Goal: Task Accomplishment & Management: Complete application form

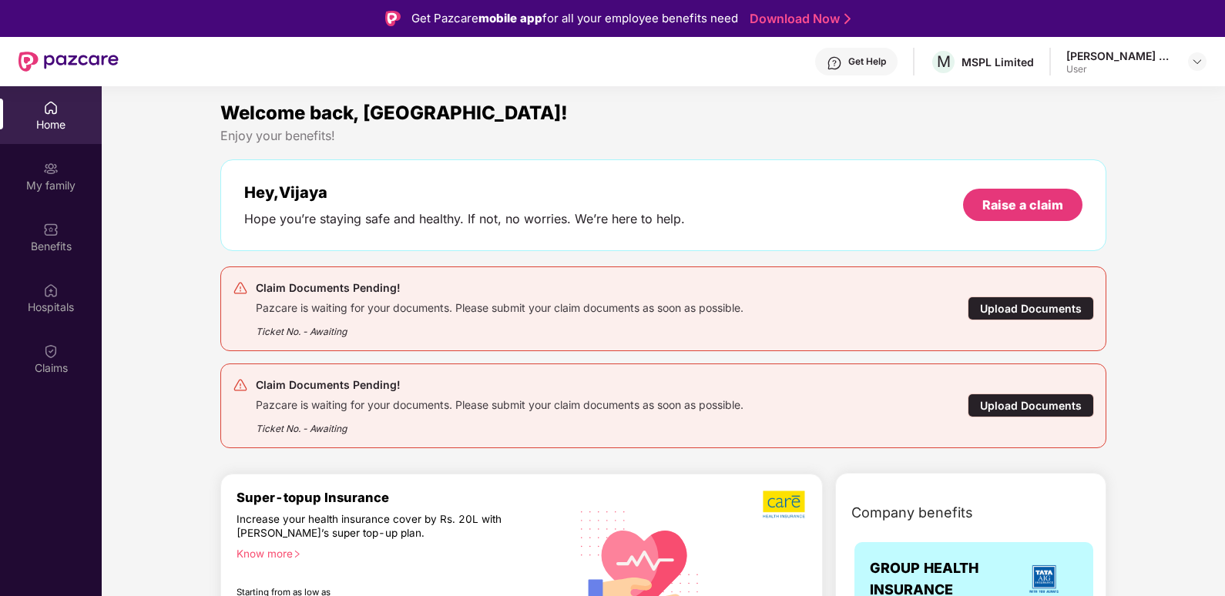
click at [1039, 305] on div "Upload Documents" at bounding box center [1031, 309] width 126 height 24
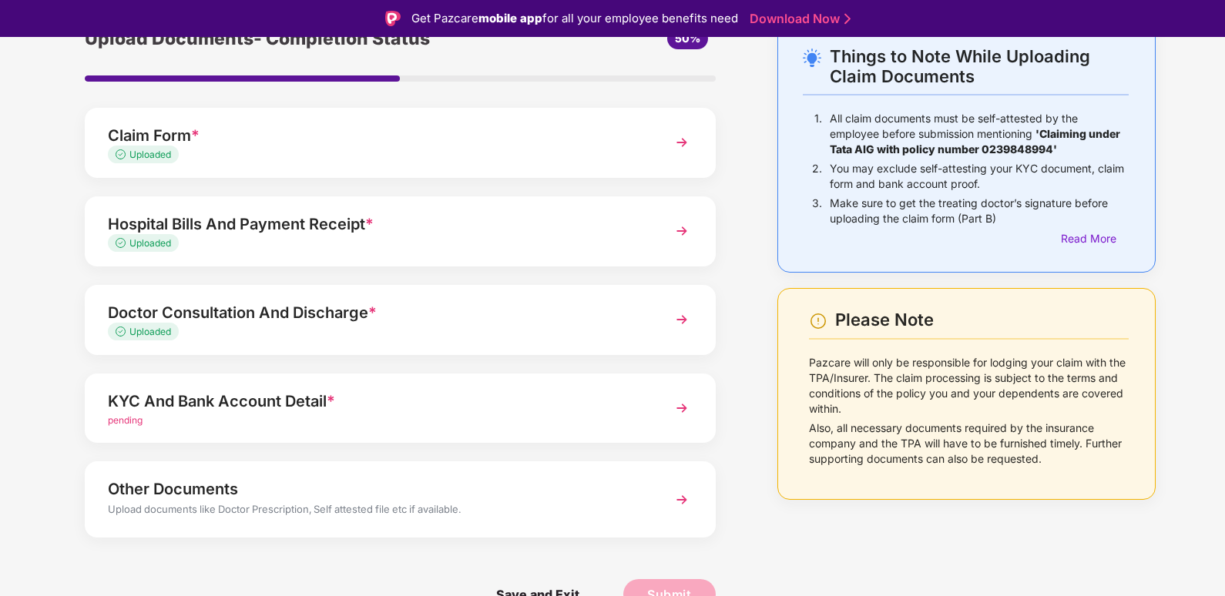
scroll to position [37, 0]
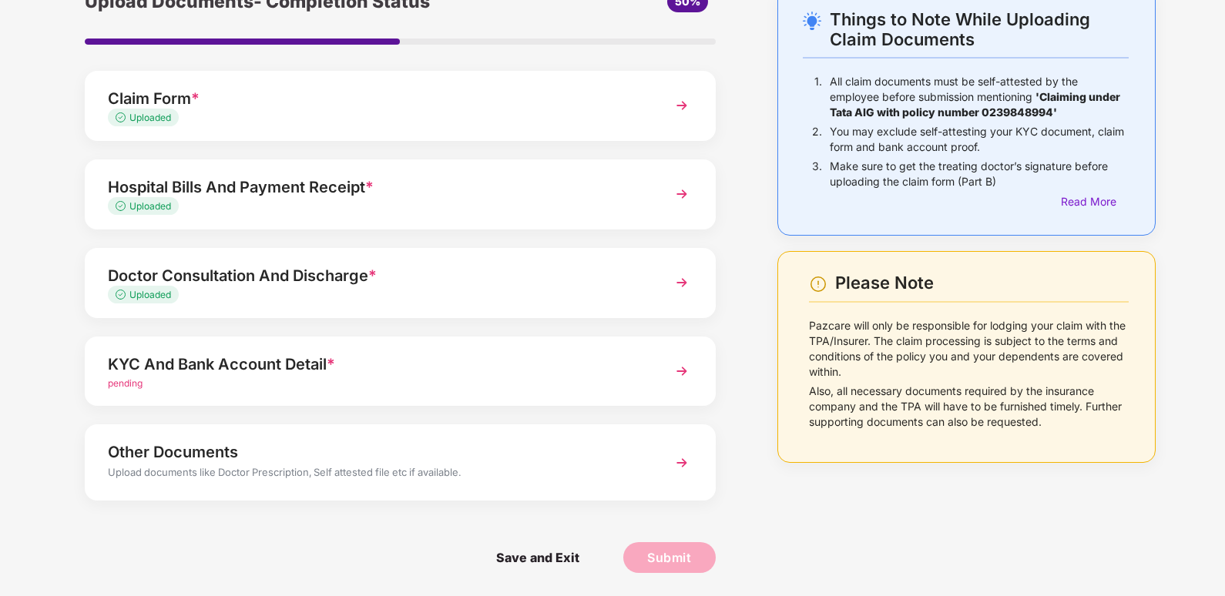
click at [132, 382] on span "pending" at bounding box center [125, 384] width 35 height 12
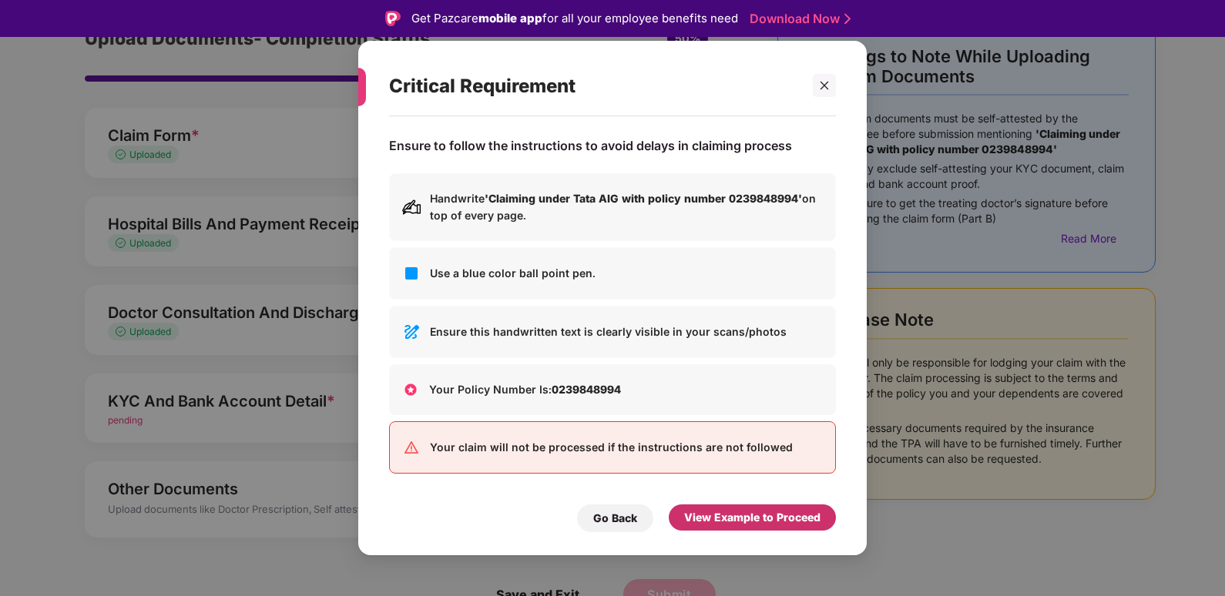
click at [761, 518] on div "View Example to Proceed" at bounding box center [752, 517] width 136 height 17
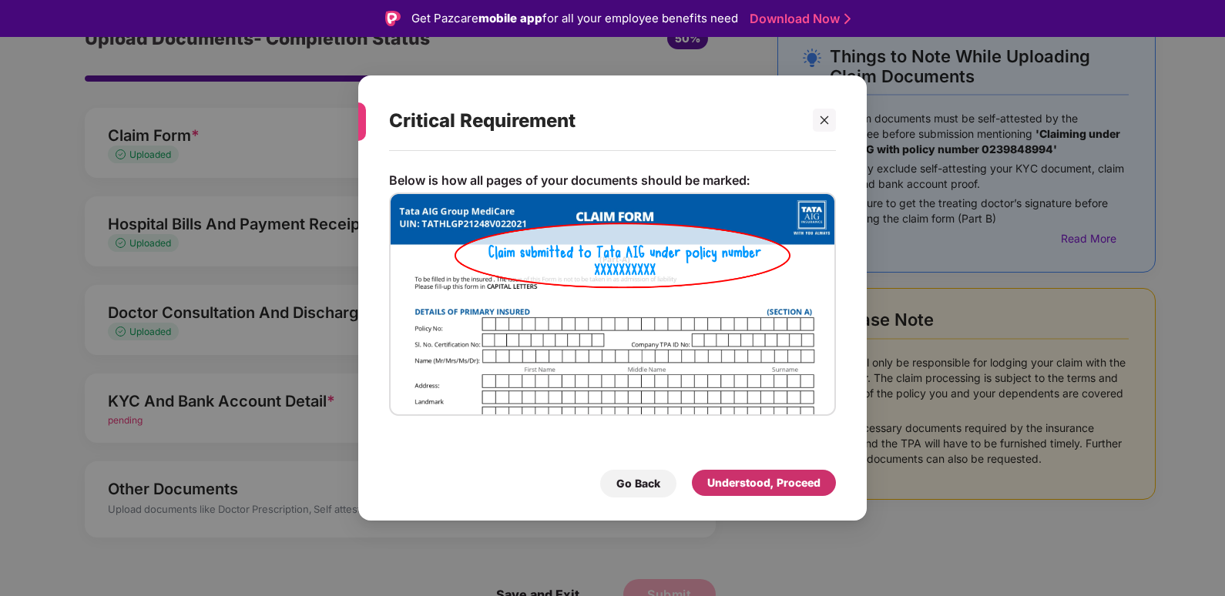
click at [764, 482] on div "Understood, Proceed" at bounding box center [763, 483] width 113 height 17
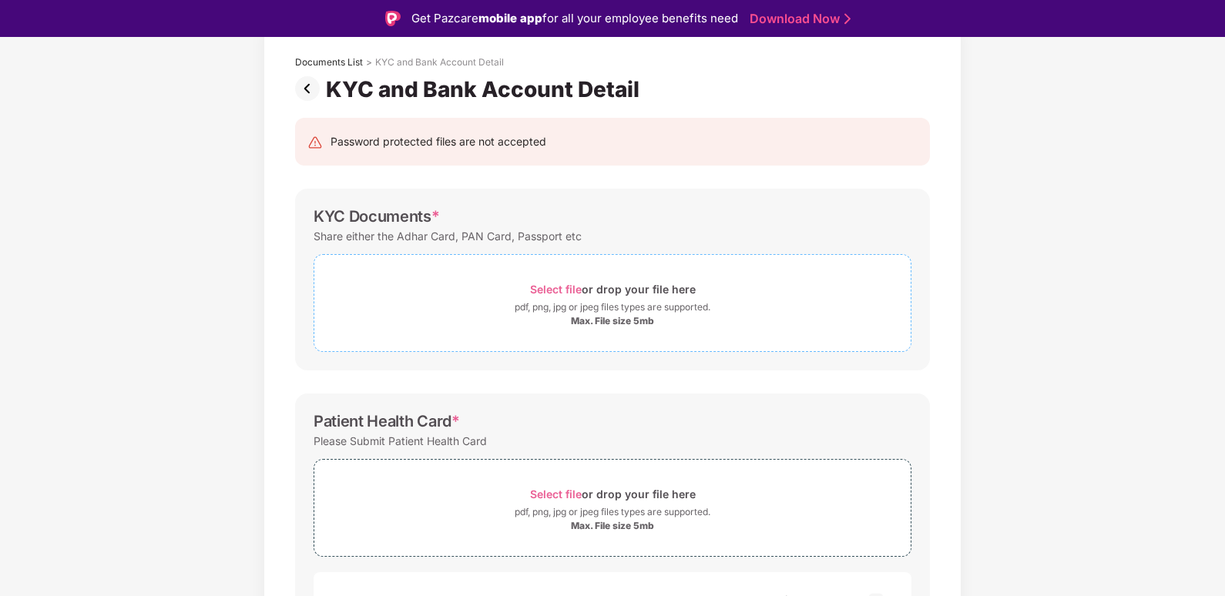
click at [559, 280] on div "Select file or drop your file here" at bounding box center [613, 289] width 166 height 21
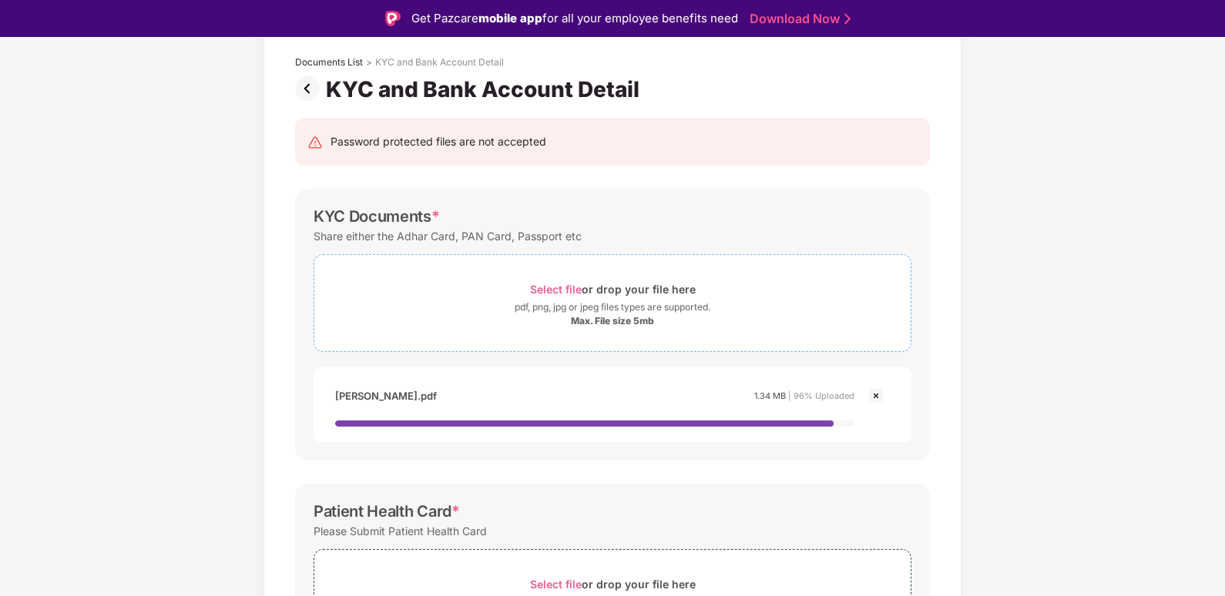
click at [562, 291] on span "Select file" at bounding box center [556, 289] width 52 height 13
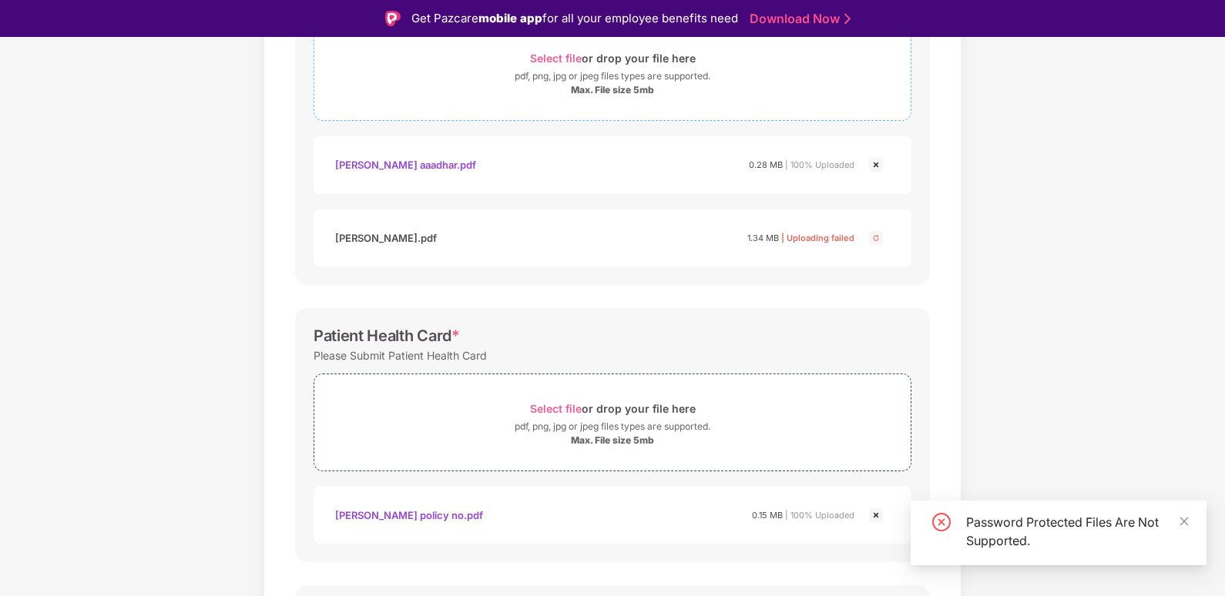
scroll to position [393, 0]
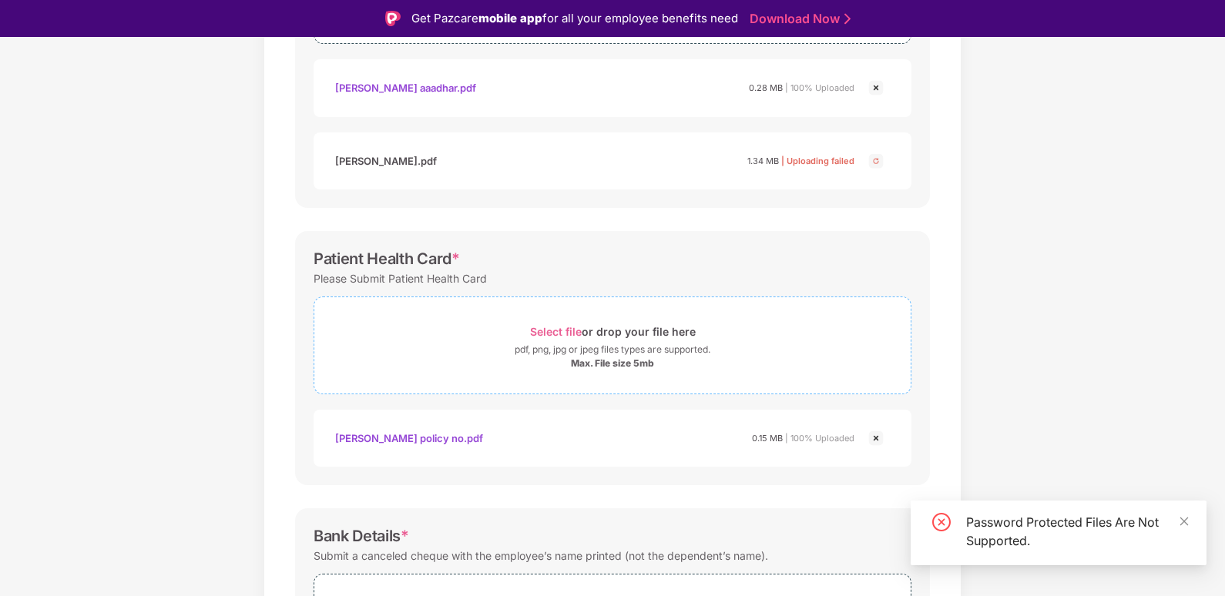
click at [563, 331] on span "Select file" at bounding box center [556, 331] width 52 height 13
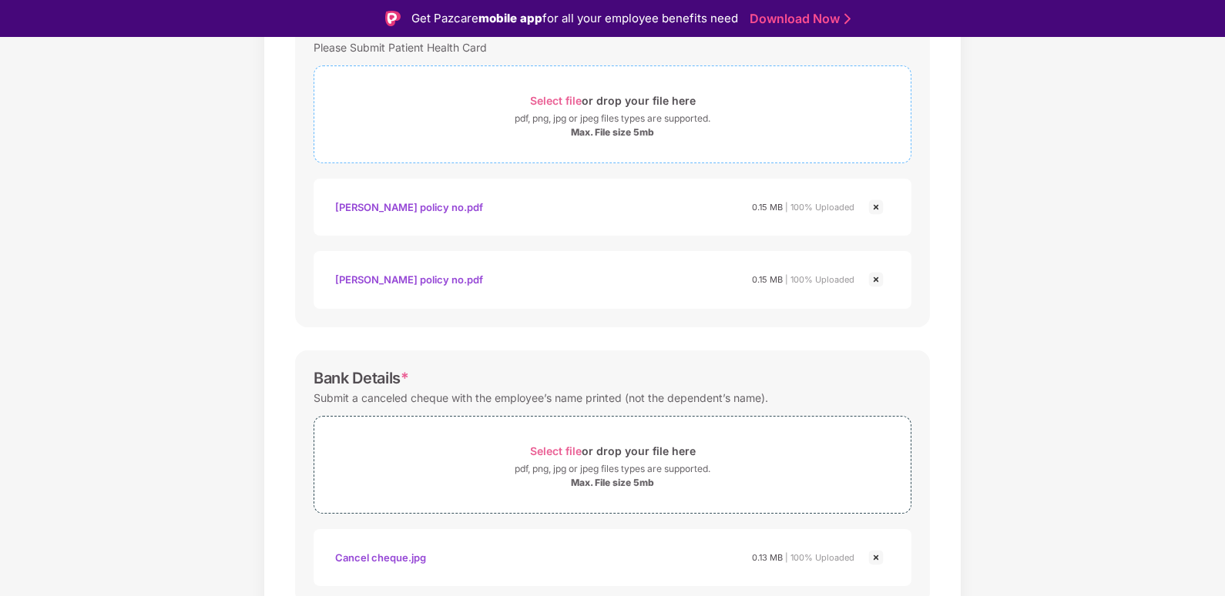
scroll to position [689, 0]
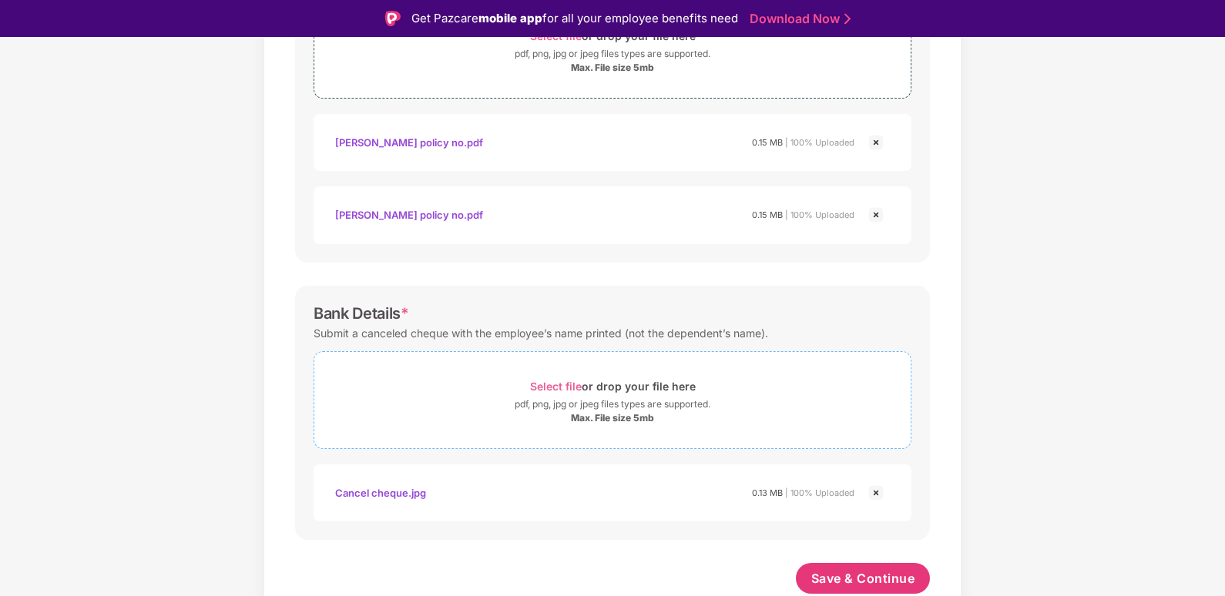
click at [563, 382] on span "Select file" at bounding box center [556, 386] width 52 height 13
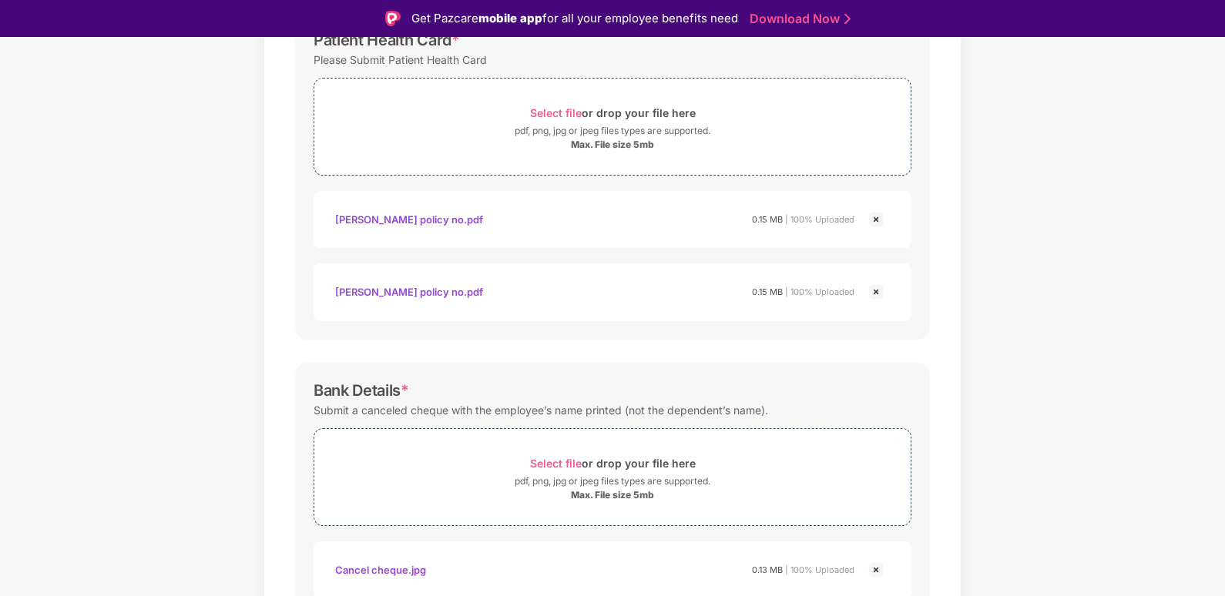
click at [875, 293] on img at bounding box center [876, 292] width 18 height 18
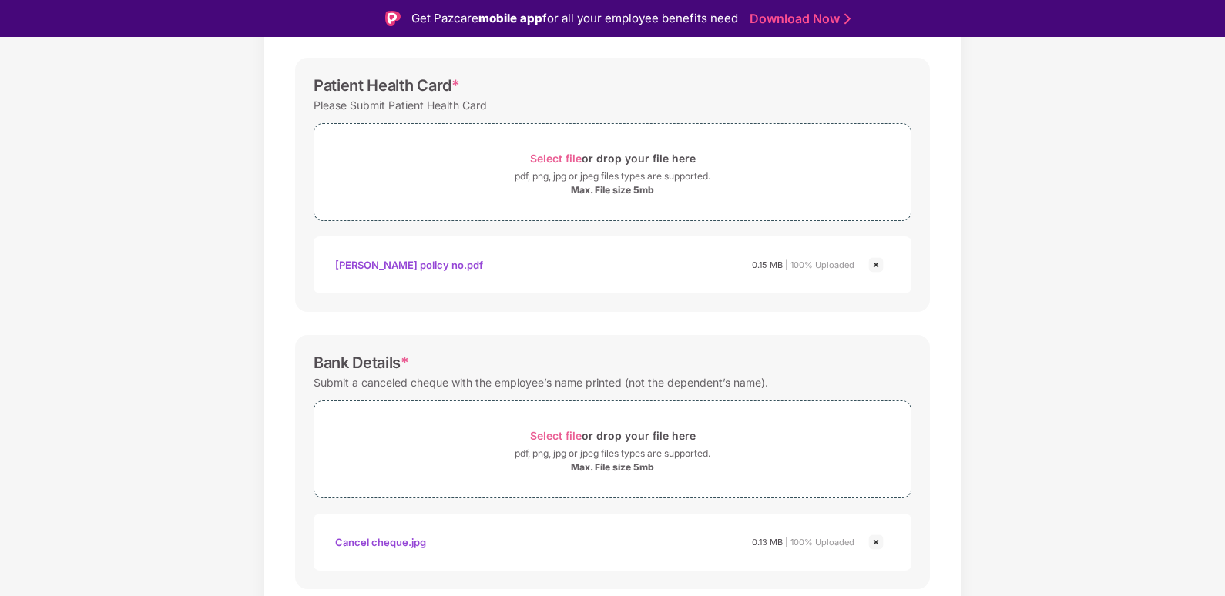
scroll to position [616, 0]
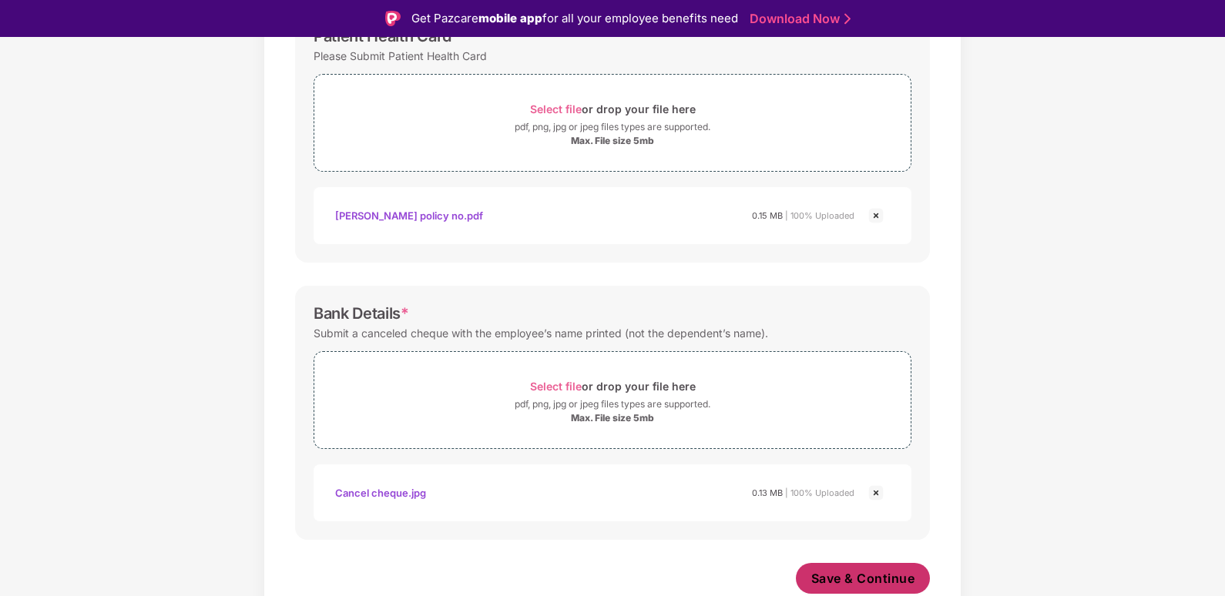
click at [849, 573] on span "Save & Continue" at bounding box center [863, 578] width 104 height 17
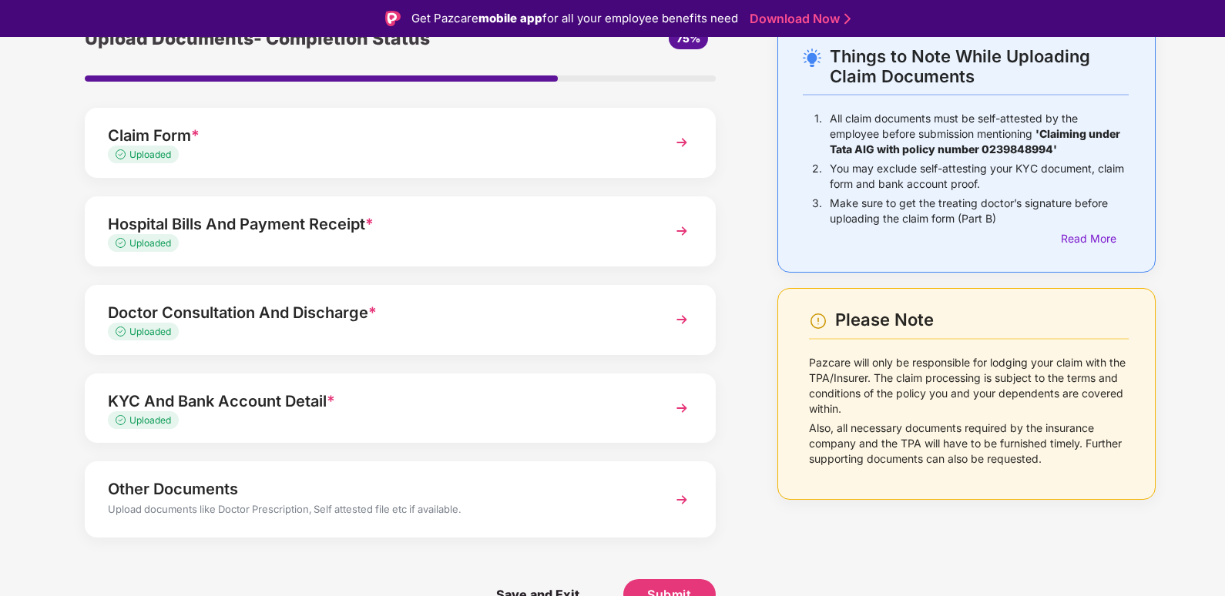
scroll to position [37, 0]
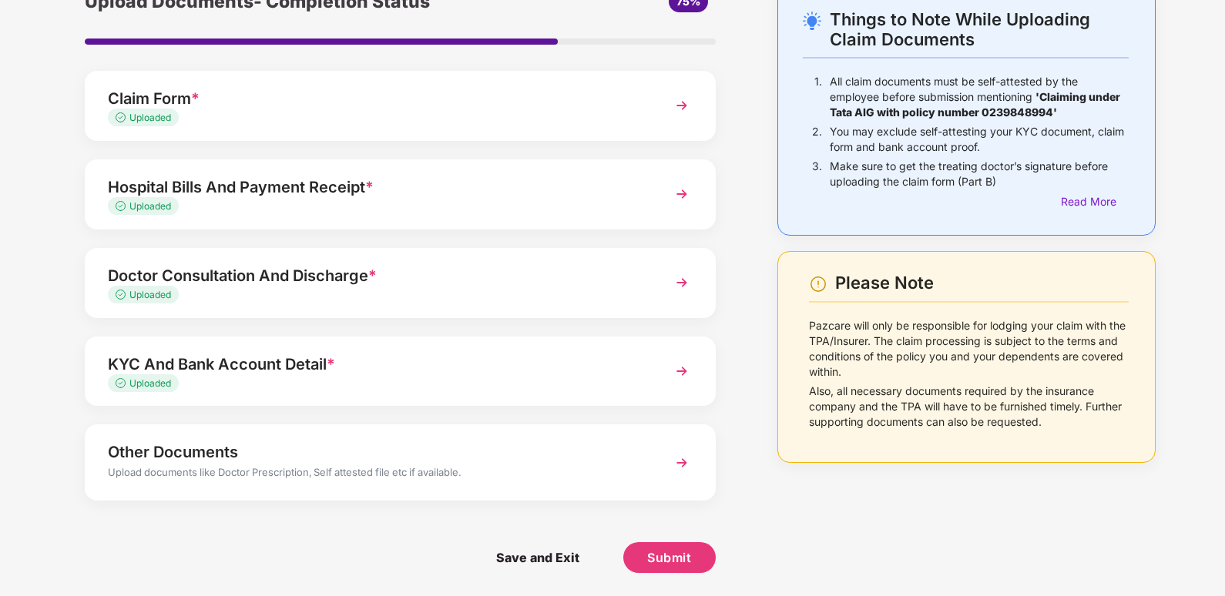
click at [173, 450] on div "Other Documents" at bounding box center [376, 452] width 536 height 25
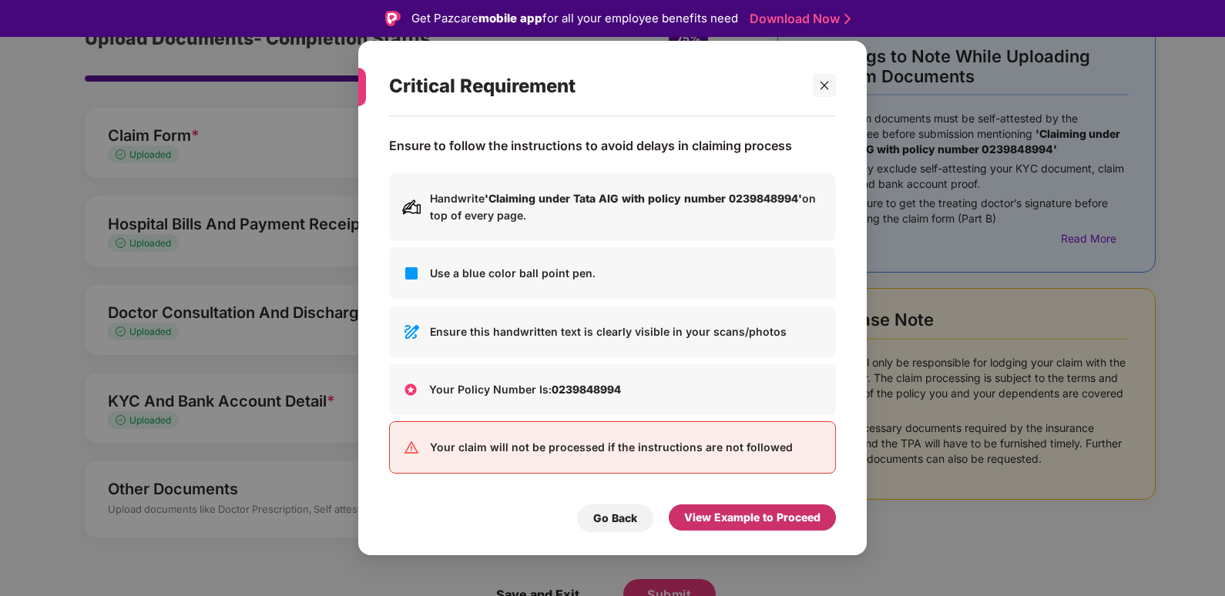
click at [759, 516] on div "View Example to Proceed" at bounding box center [752, 517] width 136 height 17
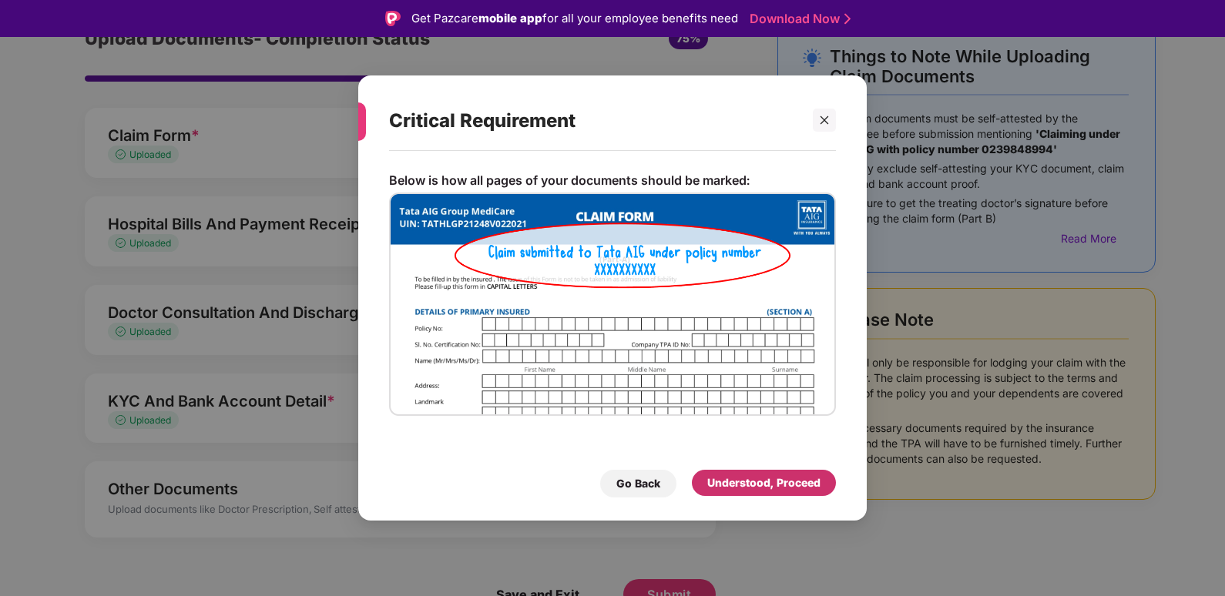
click at [748, 484] on div "Understood, Proceed" at bounding box center [763, 483] width 113 height 17
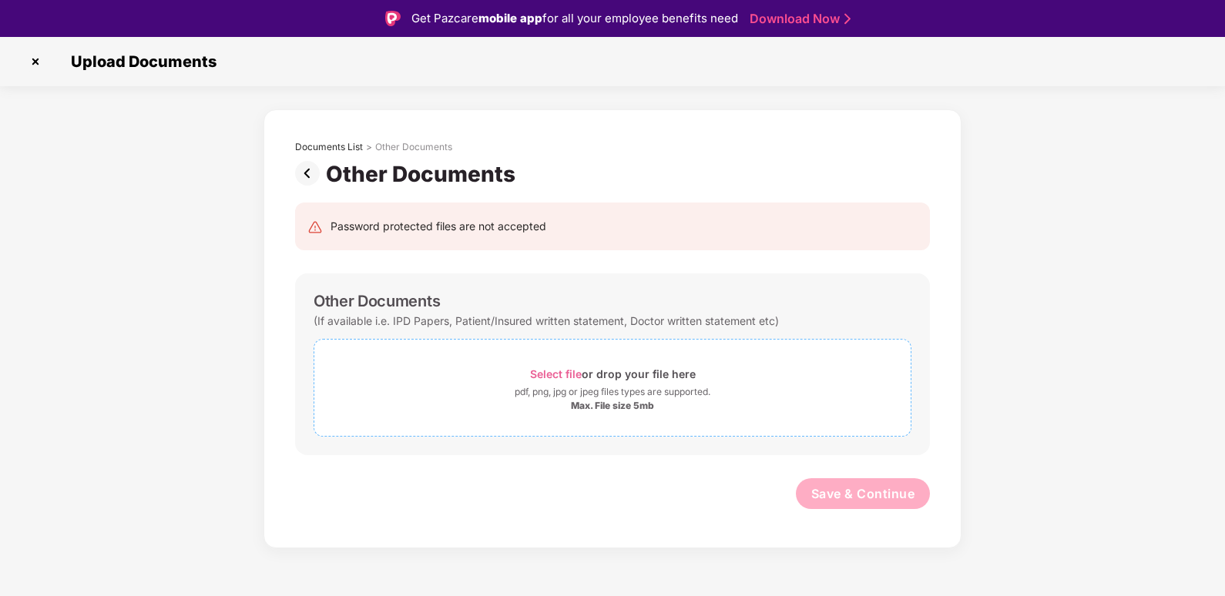
click at [551, 374] on span "Select file" at bounding box center [556, 374] width 52 height 13
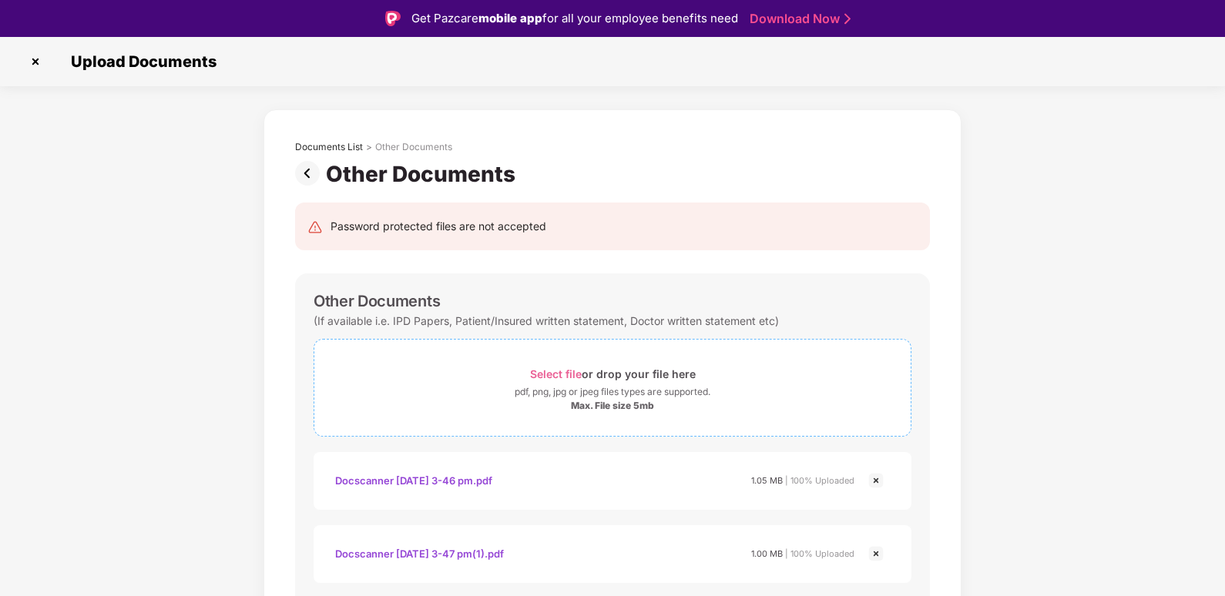
click at [566, 372] on span "Select file" at bounding box center [556, 374] width 52 height 13
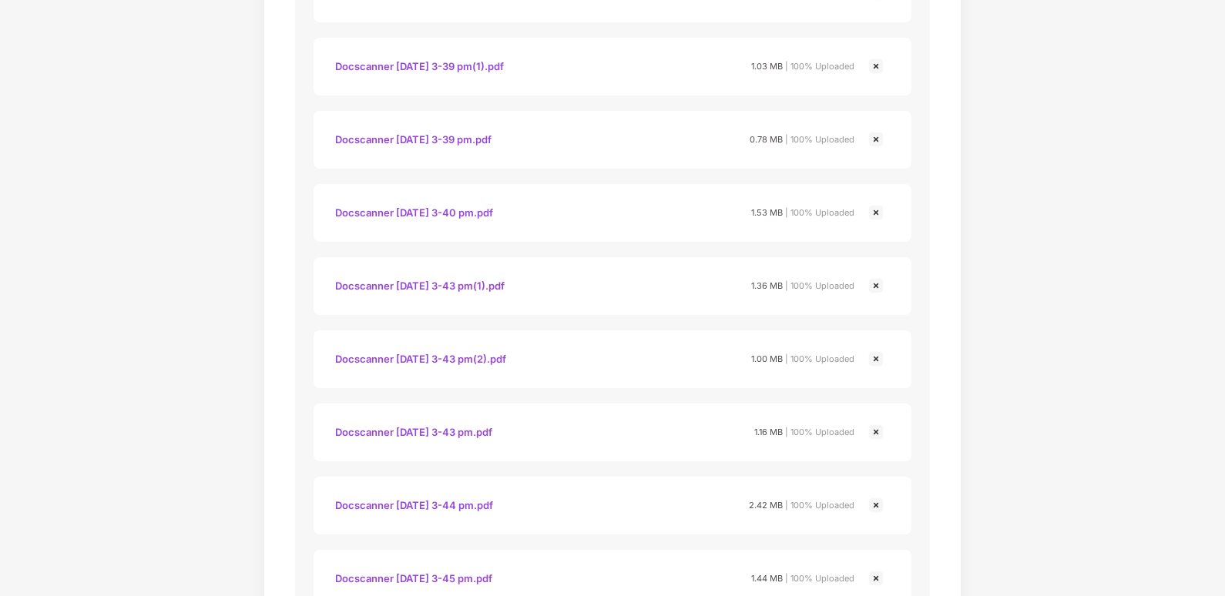
scroll to position [1819, 0]
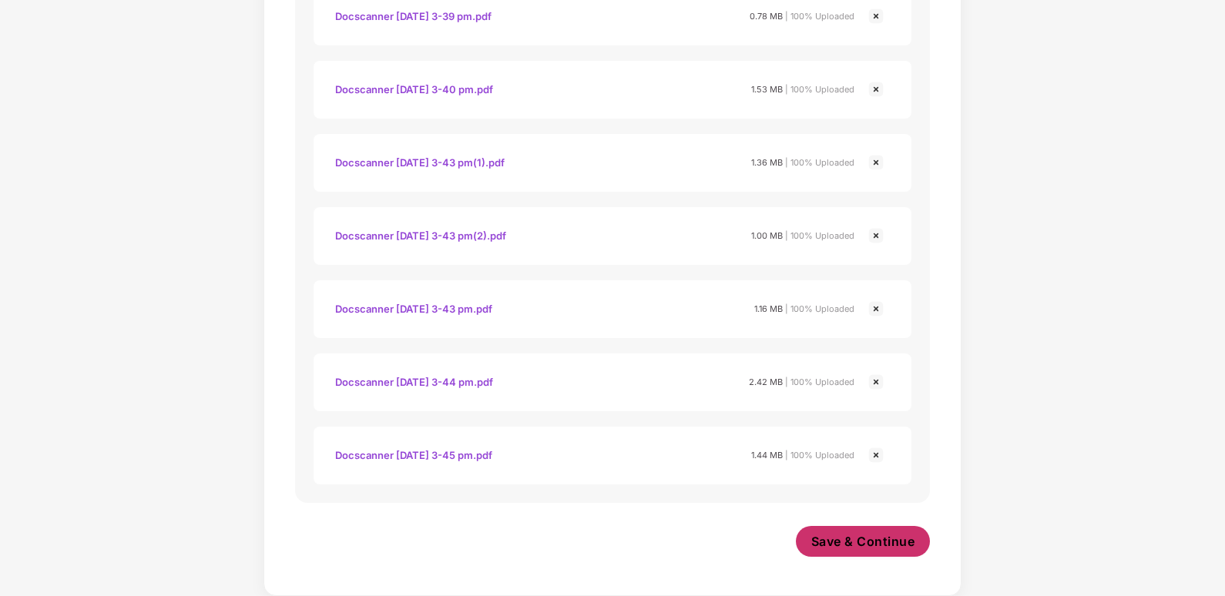
click at [856, 540] on span "Save & Continue" at bounding box center [863, 541] width 104 height 17
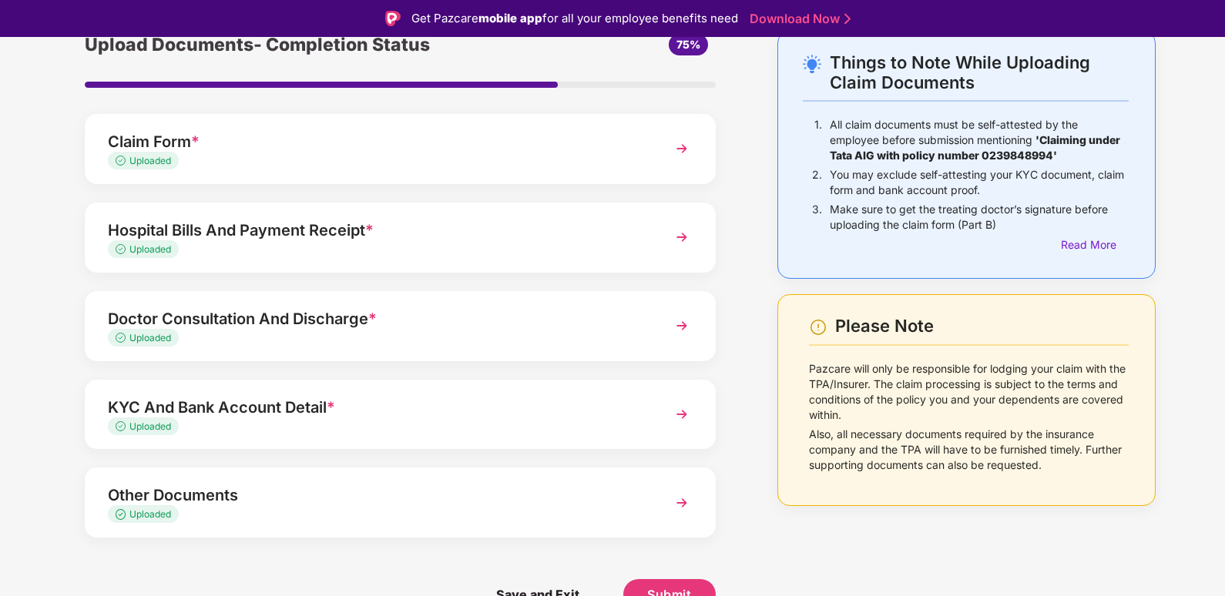
scroll to position [37, 0]
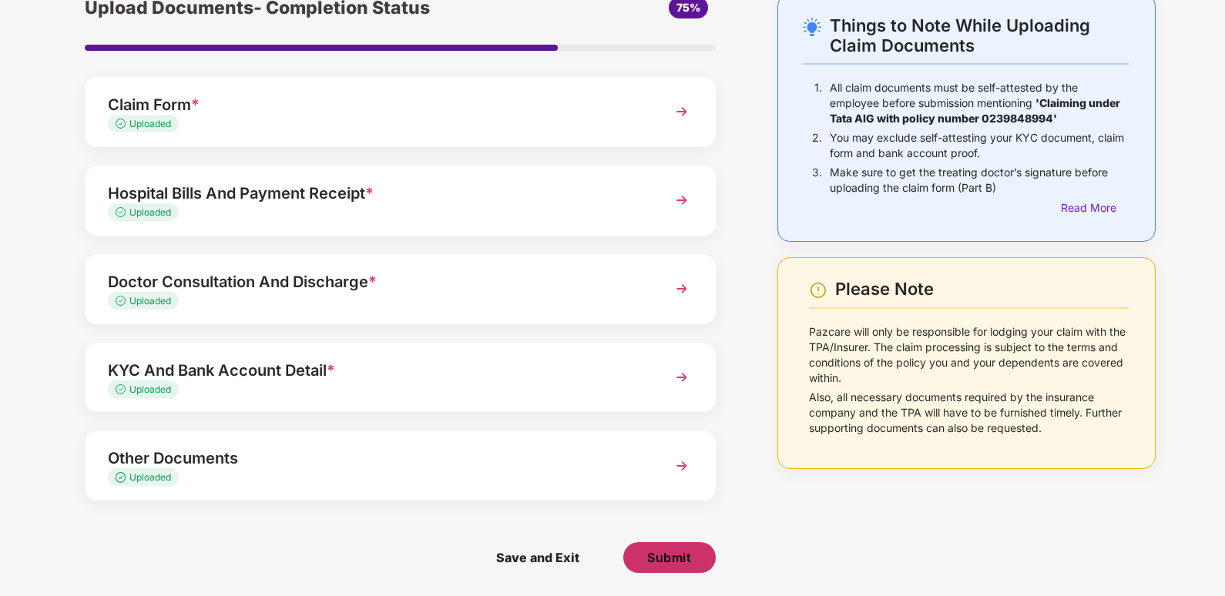
click at [673, 558] on span "Submit" at bounding box center [669, 557] width 44 height 17
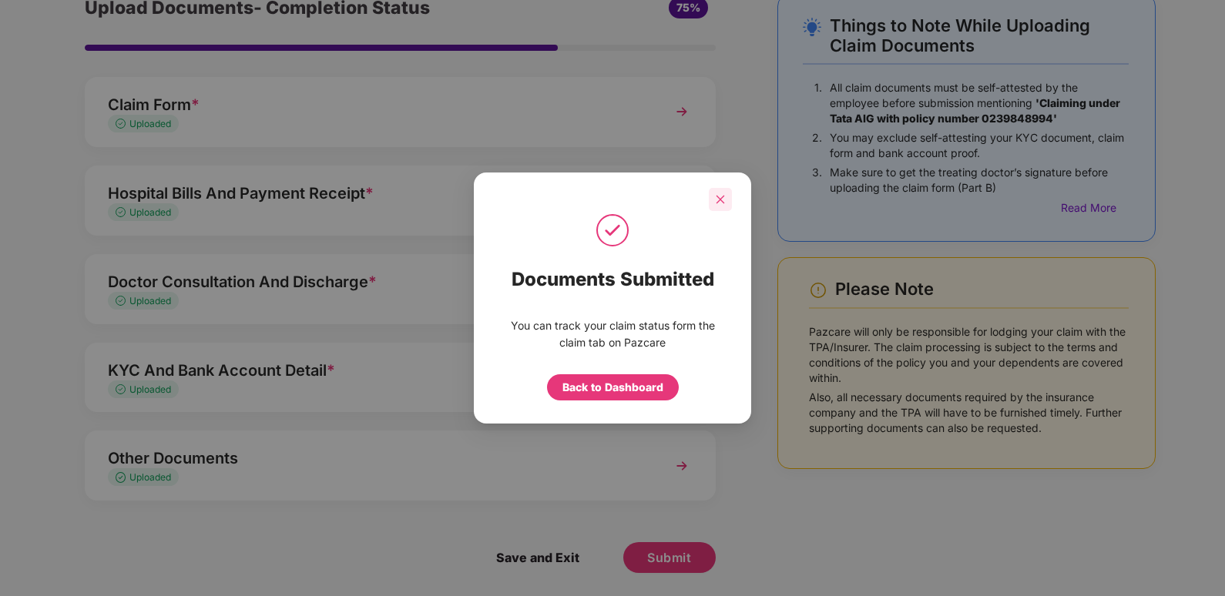
click at [724, 203] on icon "close" at bounding box center [721, 199] width 8 height 8
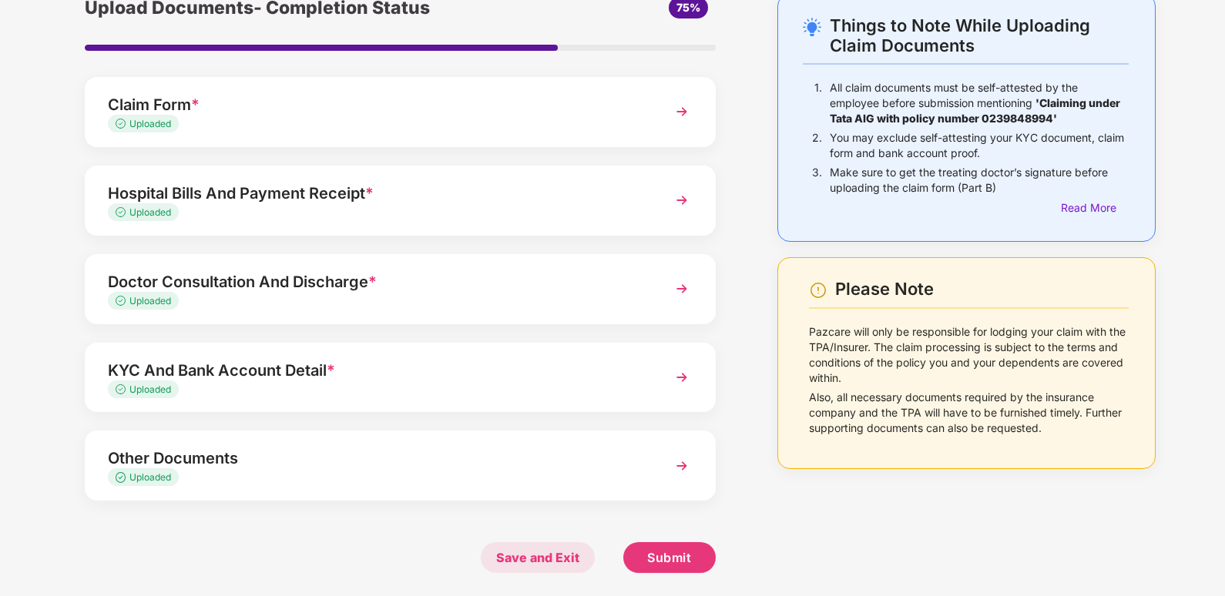
click at [543, 556] on span "Save and Exit" at bounding box center [538, 558] width 114 height 31
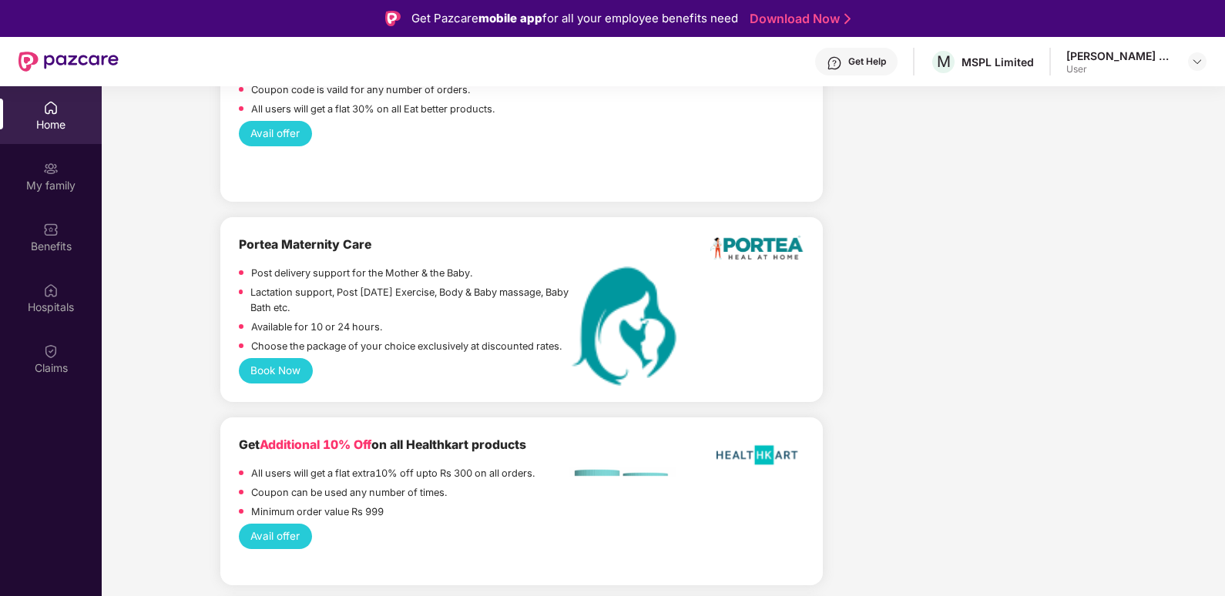
scroll to position [3356, 0]
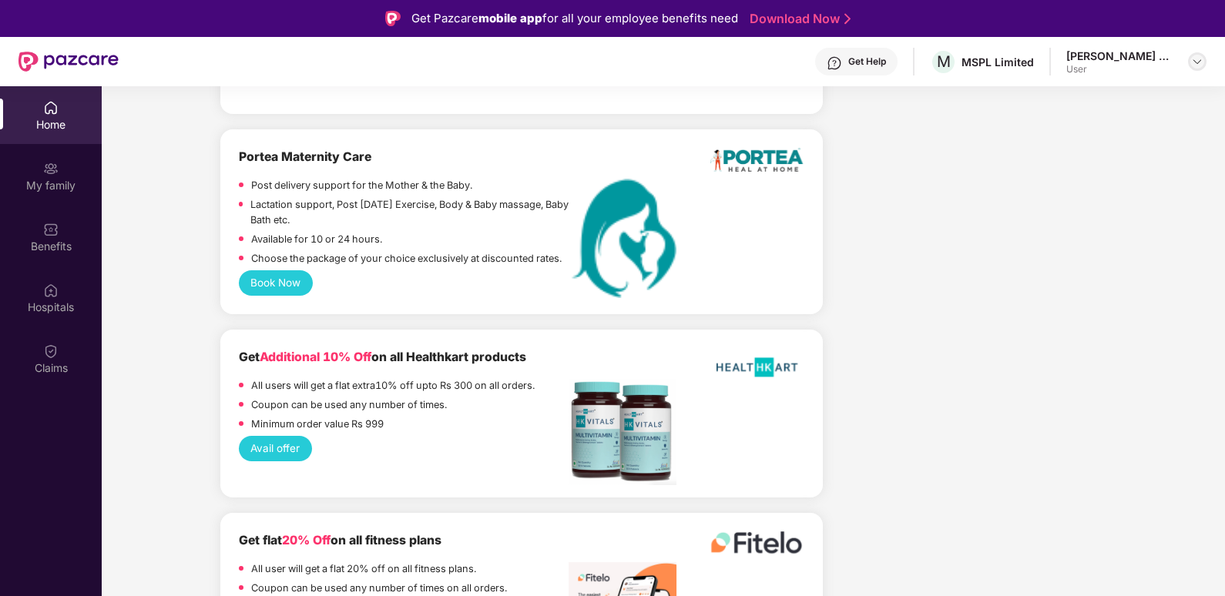
click at [1193, 63] on img at bounding box center [1197, 61] width 12 height 12
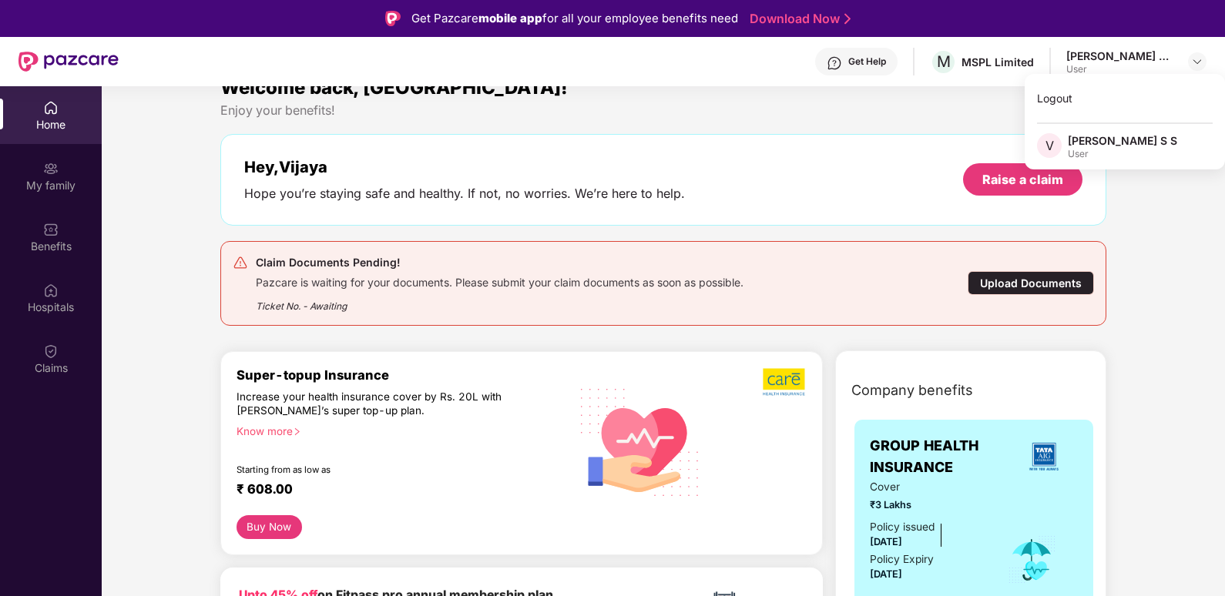
scroll to position [0, 0]
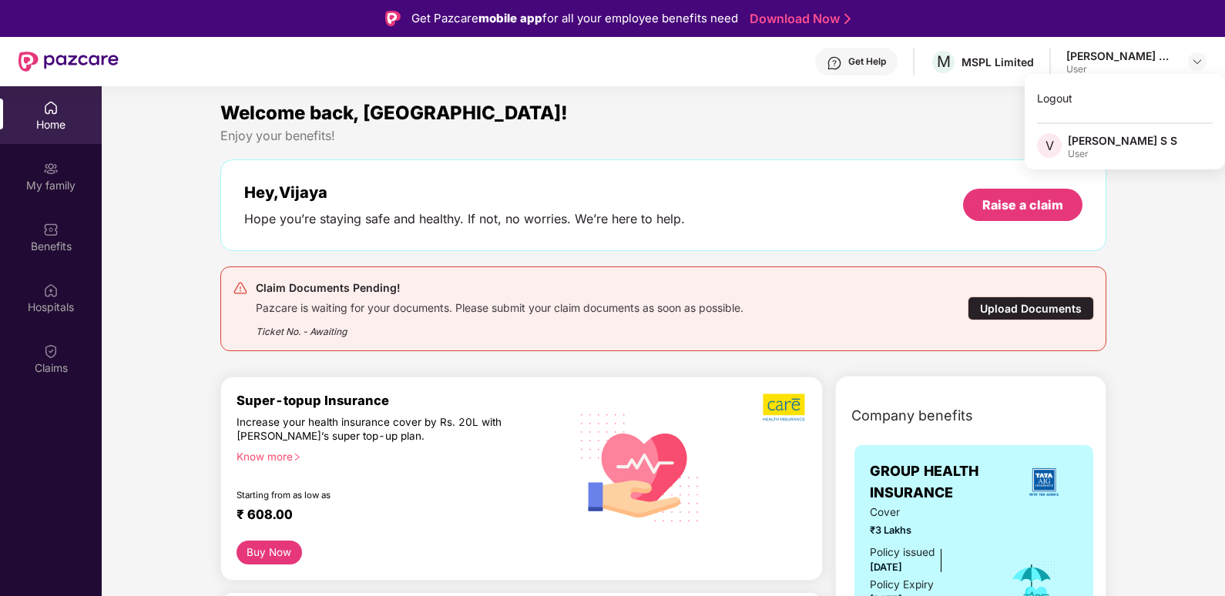
click at [54, 110] on img at bounding box center [50, 107] width 15 height 15
click at [47, 106] on img at bounding box center [50, 107] width 15 height 15
click at [243, 290] on img at bounding box center [240, 288] width 15 height 15
click at [1198, 63] on img at bounding box center [1197, 61] width 12 height 12
click at [1051, 92] on div "Logout" at bounding box center [1125, 98] width 200 height 30
